Goal: Task Accomplishment & Management: Manage account settings

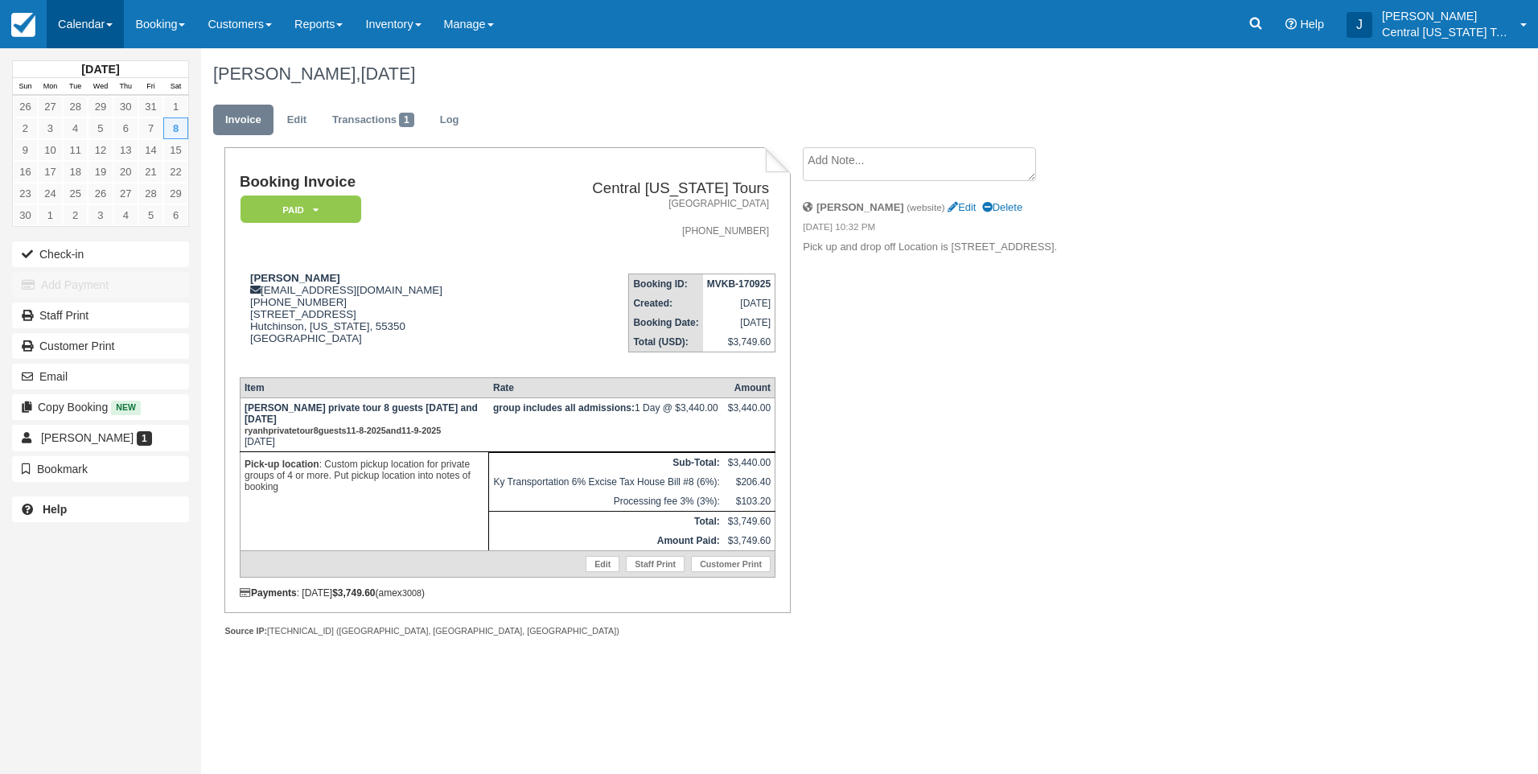
click at [101, 31] on link "Calendar" at bounding box center [85, 24] width 77 height 48
click at [94, 144] on link "Month" at bounding box center [110, 152] width 127 height 34
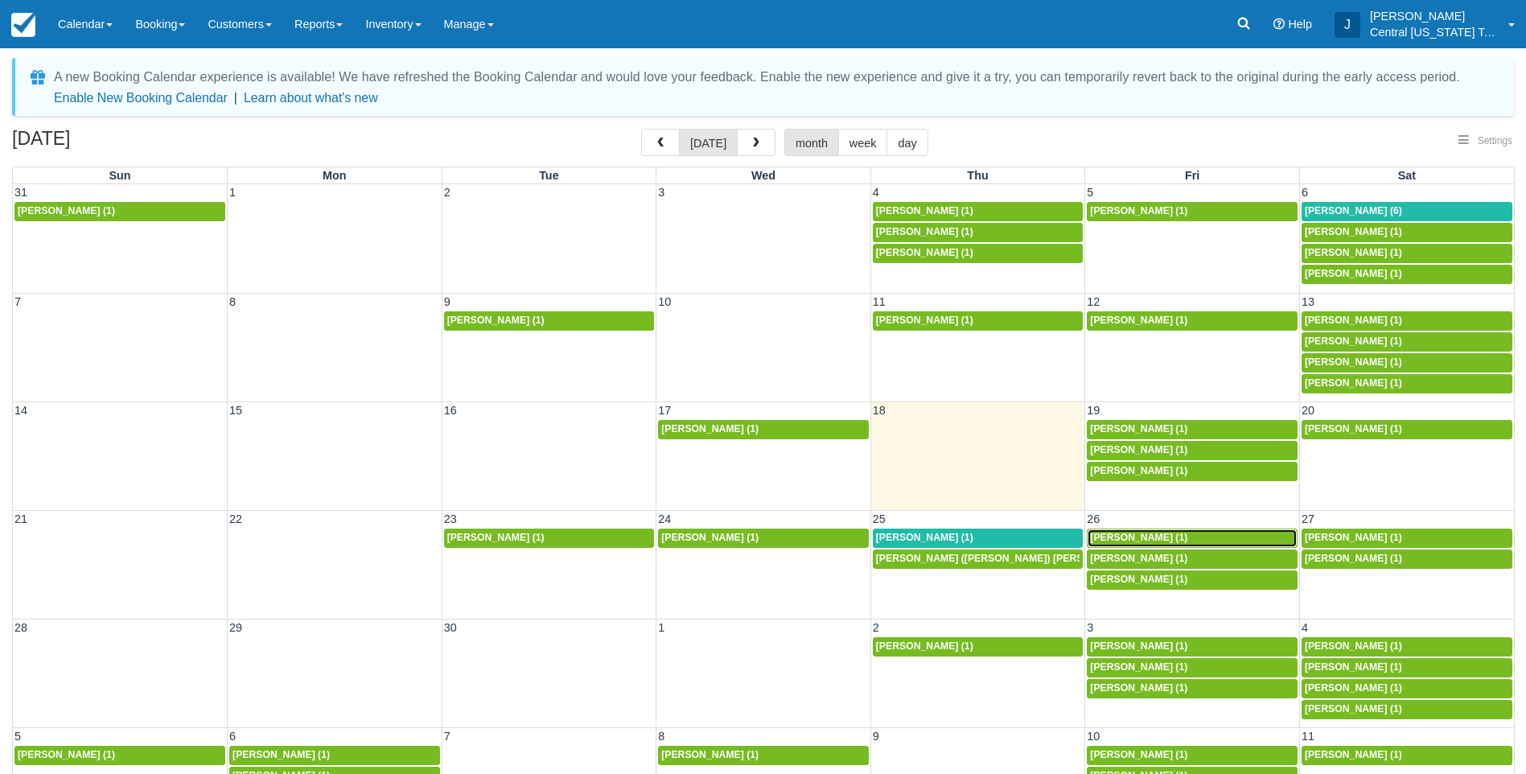
click at [1134, 536] on span "Garrett Sager (1)" at bounding box center [1138, 537] width 97 height 11
